Goal: Transaction & Acquisition: Purchase product/service

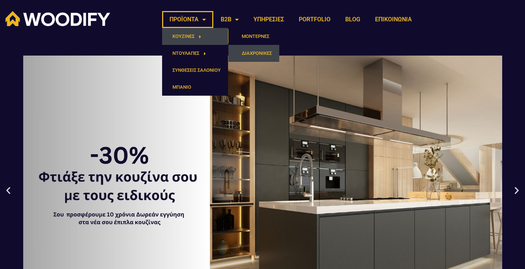
click at [261, 52] on link "ΔΙΑΧΡΟΝΙΚΕΣ" at bounding box center [253, 53] width 51 height 17
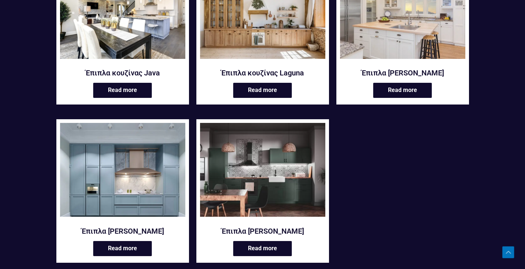
scroll to position [356, 0]
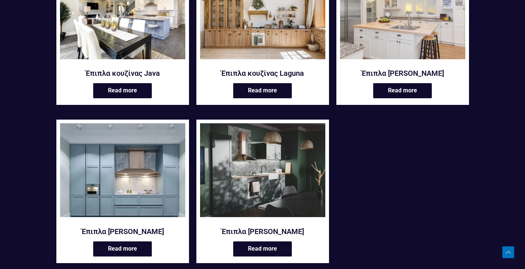
click at [251, 150] on img at bounding box center [262, 170] width 125 height 94
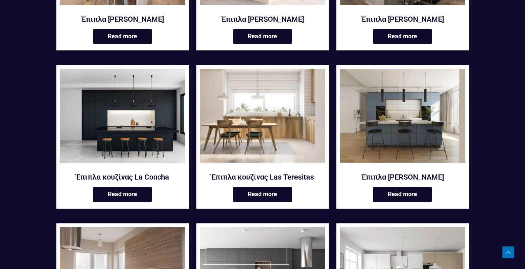
scroll to position [560, 0]
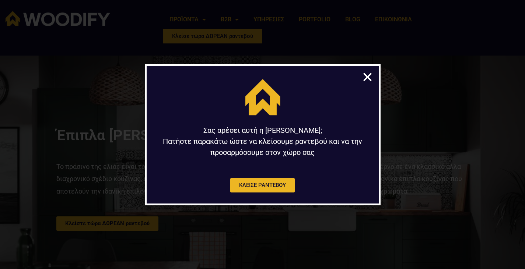
click at [367, 79] on icon "Close" at bounding box center [367, 76] width 11 height 11
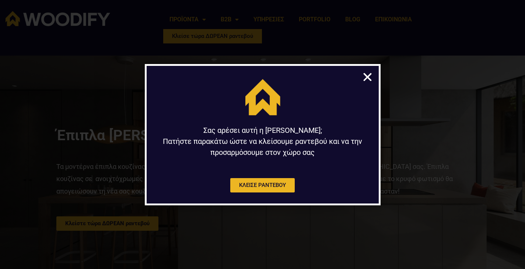
click at [371, 74] on icon "Close" at bounding box center [367, 76] width 11 height 11
